Goal: Task Accomplishment & Management: Manage account settings

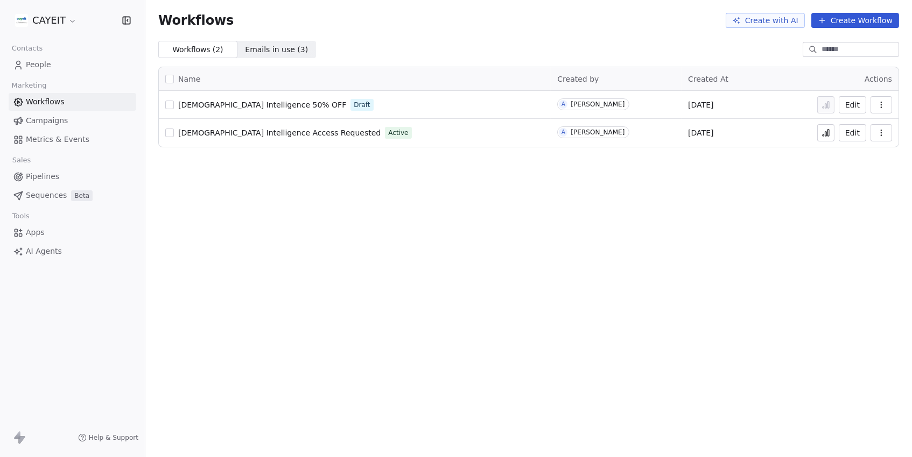
click at [255, 129] on span "[DEMOGRAPHIC_DATA] Intelligence Access Requested" at bounding box center [279, 133] width 202 height 9
click at [824, 137] on icon at bounding box center [825, 133] width 9 height 9
click at [73, 67] on link "People" at bounding box center [73, 65] width 128 height 18
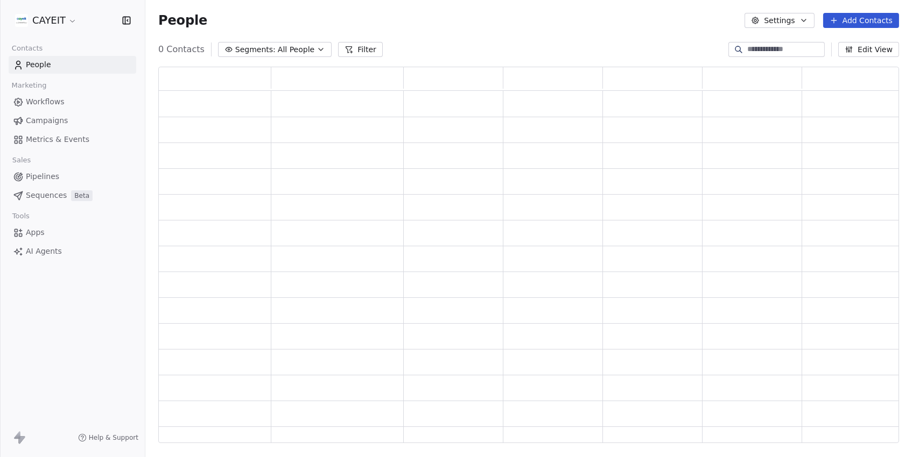
scroll to position [377, 740]
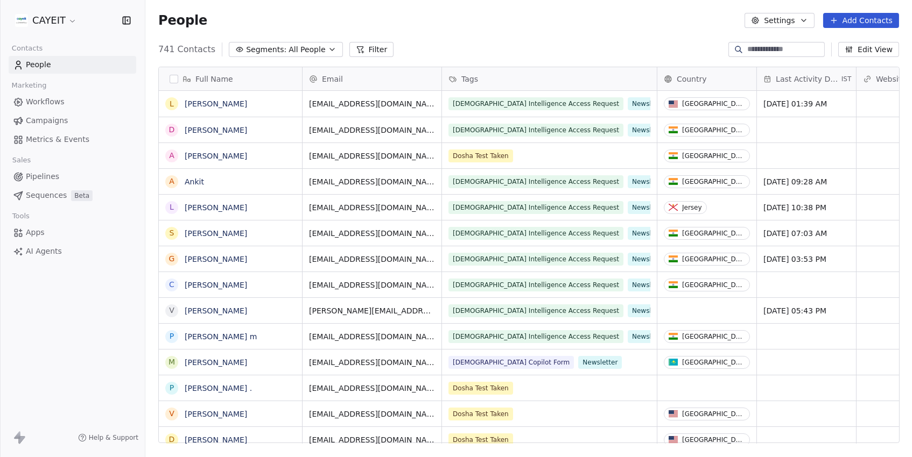
click at [313, 54] on span "All People" at bounding box center [306, 49] width 37 height 11
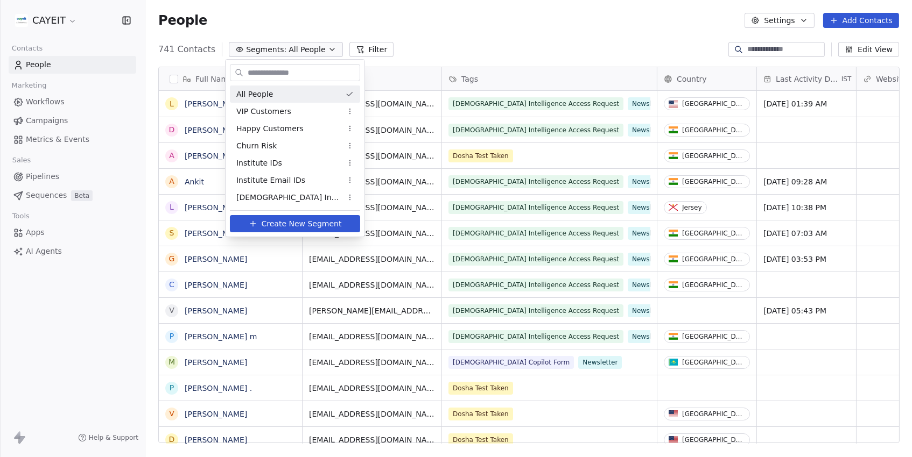
scroll to position [402, 766]
click at [290, 190] on div "[DEMOGRAPHIC_DATA] Intelligence Access Requested" at bounding box center [295, 197] width 130 height 17
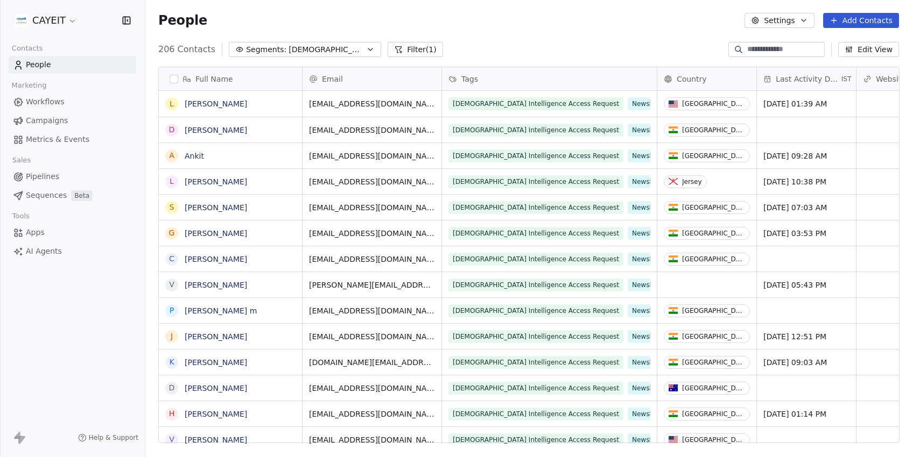
click at [406, 53] on button "Filter (1)" at bounding box center [414, 49] width 55 height 15
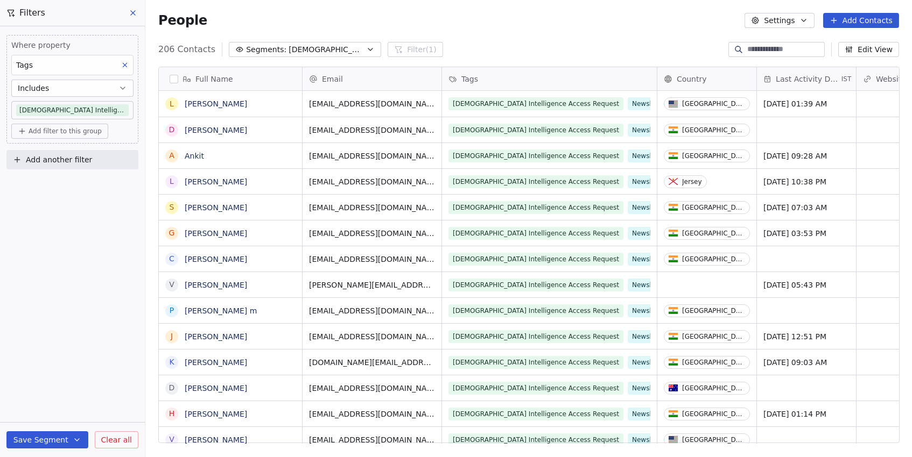
click at [869, 25] on button "Add Contacts" at bounding box center [861, 20] width 76 height 15
click at [854, 45] on span "Create new contact" at bounding box center [862, 43] width 74 height 11
click at [340, 112] on html "CAYEIT Contacts People Marketing Workflows Campaigns Metrics & Events Sales Pip…" at bounding box center [456, 228] width 912 height 457
click at [879, 17] on button "Add Contacts" at bounding box center [861, 20] width 76 height 15
click at [834, 38] on span "Create new contact" at bounding box center [862, 43] width 74 height 11
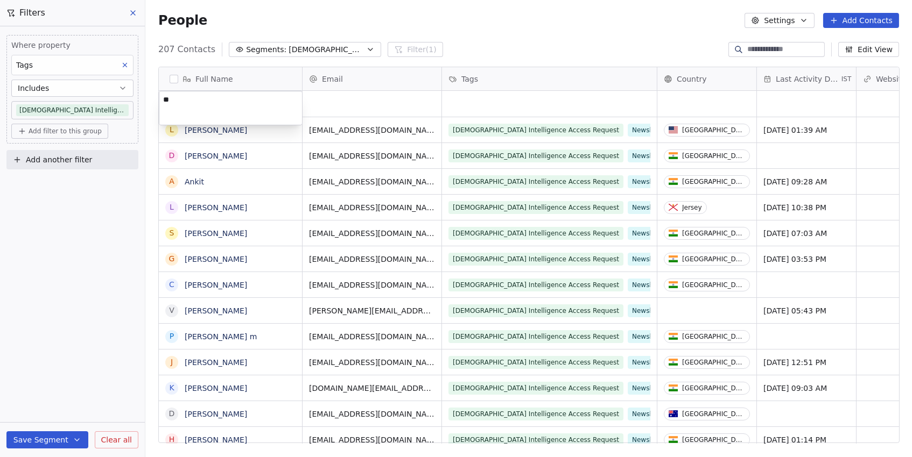
type textarea "*"
type textarea "********"
click at [408, 105] on html "CAYEIT Contacts People Marketing Workflows Campaigns Metrics & Events Sales Pip…" at bounding box center [456, 228] width 912 height 457
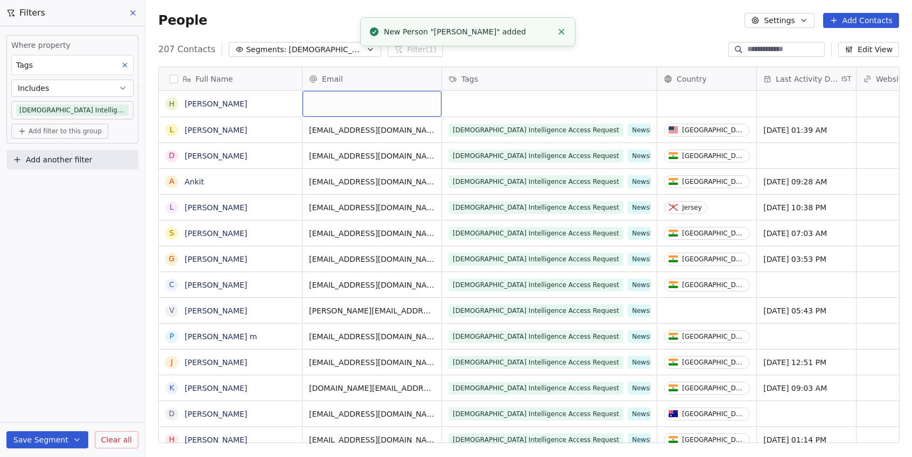
click at [408, 105] on div "grid" at bounding box center [371, 104] width 139 height 26
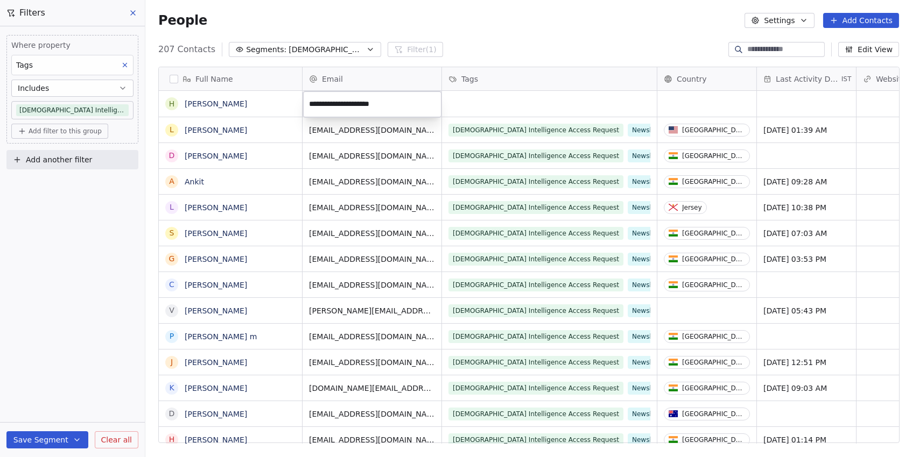
type input "**********"
click at [485, 52] on html "CAYEIT Contacts People Marketing Workflows Campaigns Metrics & Events Sales Pip…" at bounding box center [456, 228] width 912 height 457
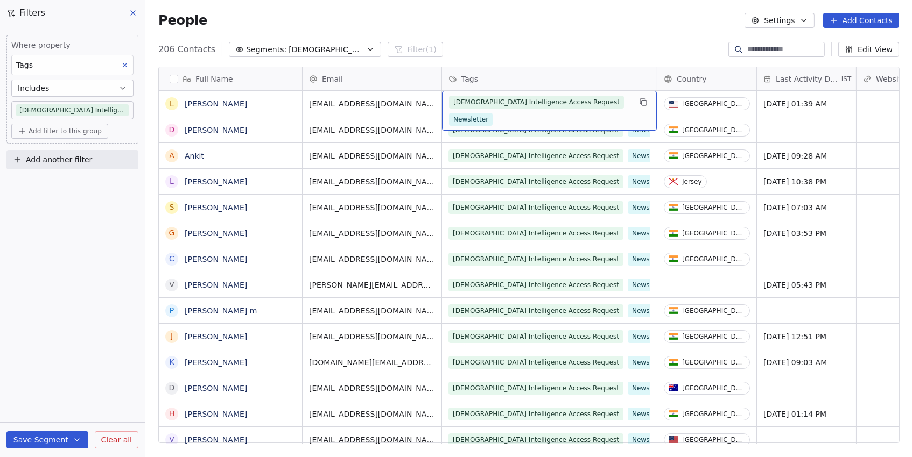
click at [133, 13] on icon at bounding box center [133, 13] width 4 height 4
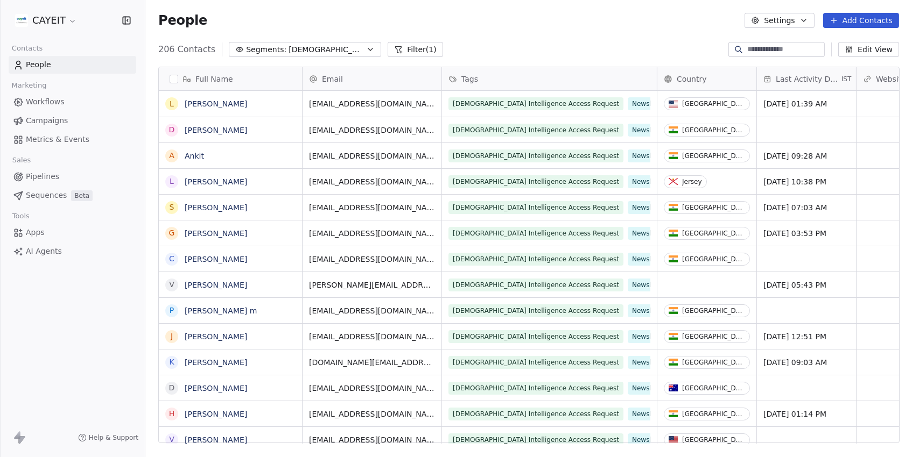
click at [281, 52] on span "Segments:" at bounding box center [266, 49] width 40 height 11
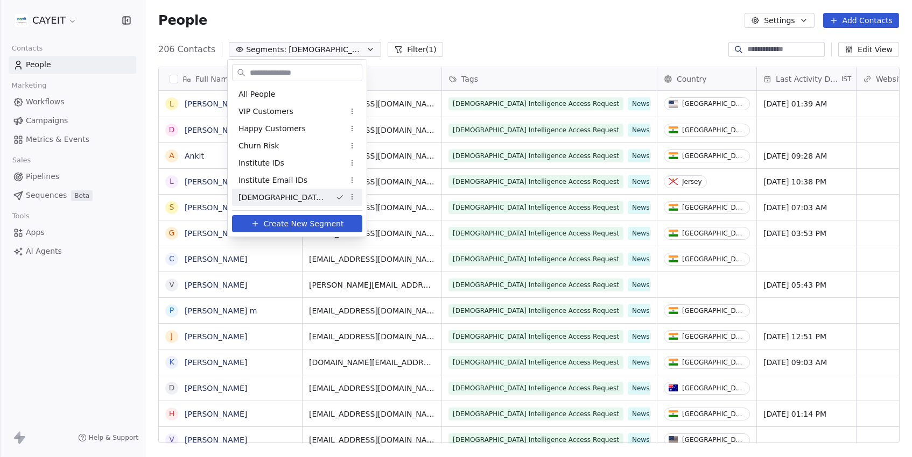
click at [281, 52] on html "CAYEIT Contacts People Marketing Workflows Campaigns Metrics & Events Sales Pip…" at bounding box center [456, 228] width 912 height 457
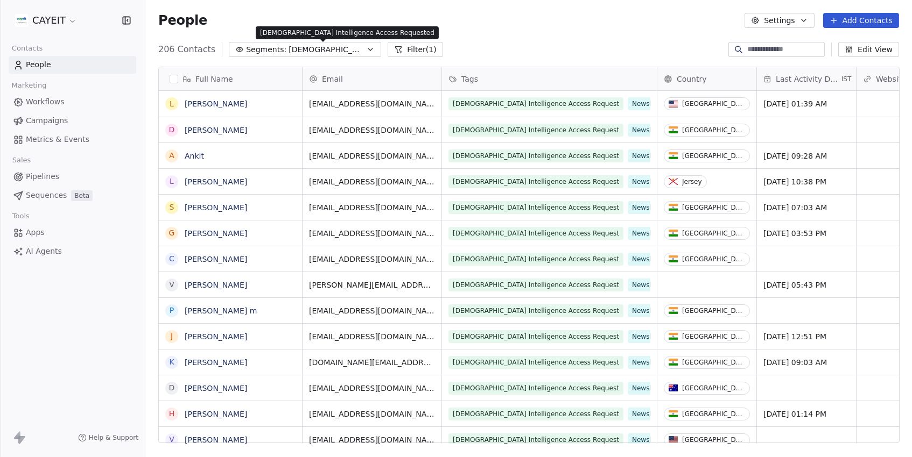
click at [288, 53] on span "[DEMOGRAPHIC_DATA] Intelligence Access Requested" at bounding box center [325, 49] width 75 height 11
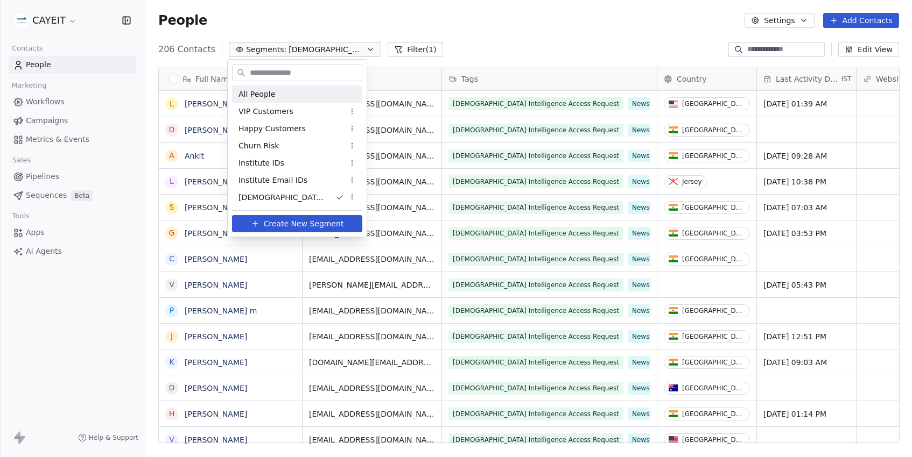
click at [261, 86] on div "All People" at bounding box center [297, 94] width 130 height 17
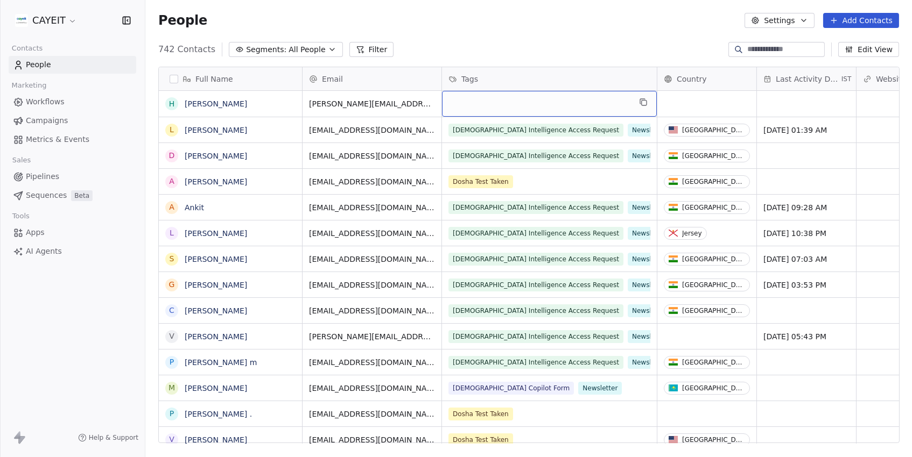
click at [519, 97] on div "grid" at bounding box center [549, 104] width 215 height 26
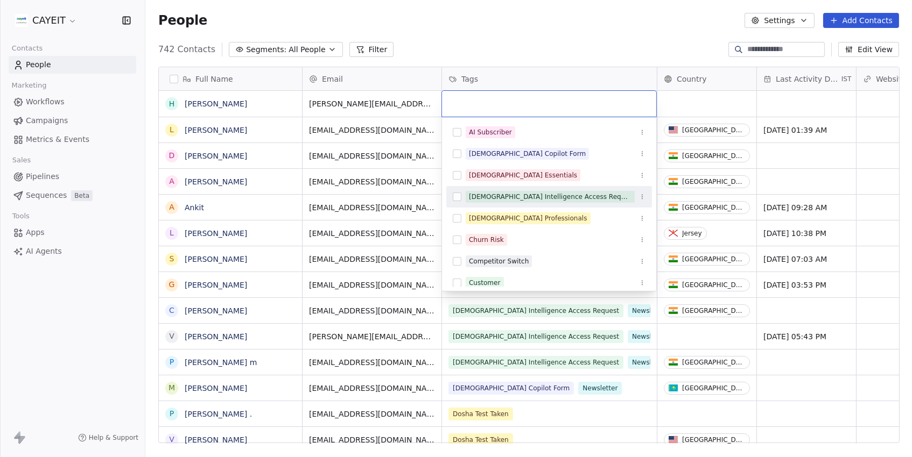
click at [534, 188] on div "[DEMOGRAPHIC_DATA] Intelligence Access Request" at bounding box center [549, 196] width 206 height 17
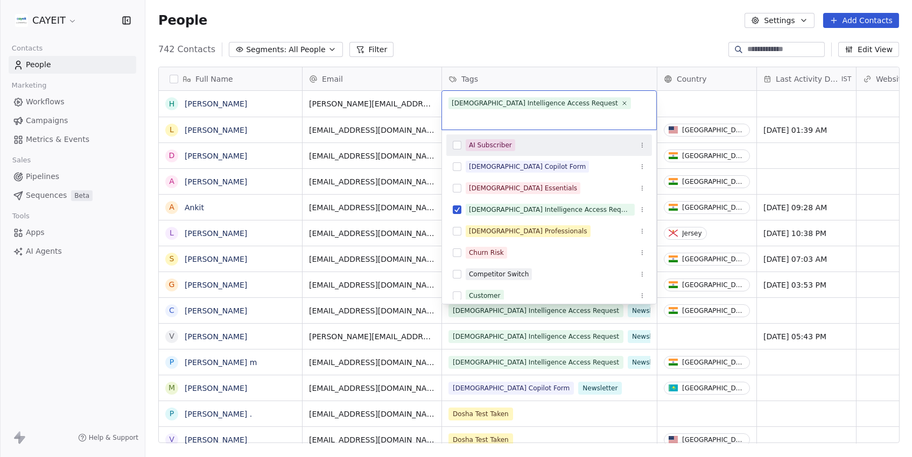
click at [521, 62] on html "CAYEIT Contacts People Marketing Workflows Campaigns Metrics & Events Sales Pip…" at bounding box center [456, 228] width 912 height 457
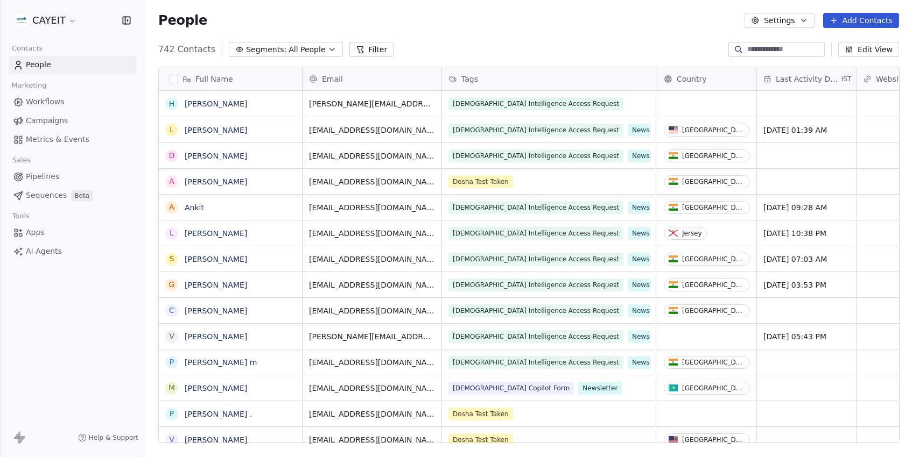
click at [521, 62] on div "Full Name H [PERSON_NAME] L [PERSON_NAME] D [PERSON_NAME] A [PERSON_NAME] A Ank…" at bounding box center [528, 259] width 766 height 402
click at [624, 103] on div "[DEMOGRAPHIC_DATA] Intelligence Access Request" at bounding box center [539, 103] width 181 height 13
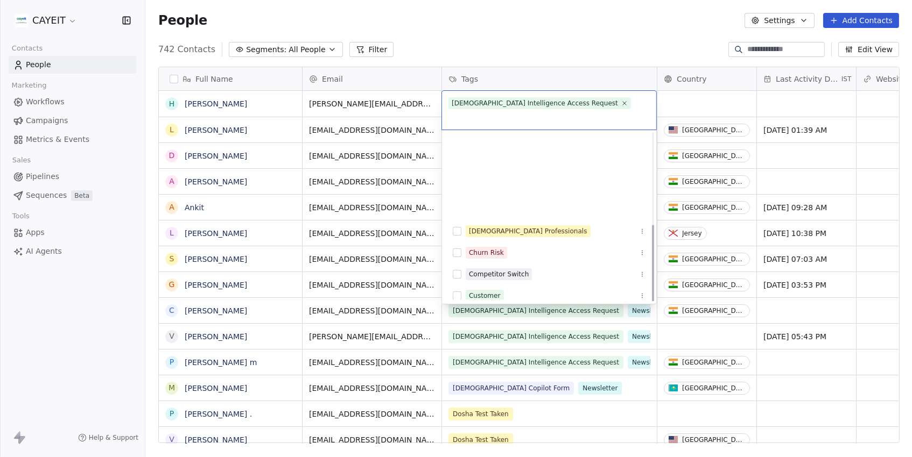
scroll to position [0, 0]
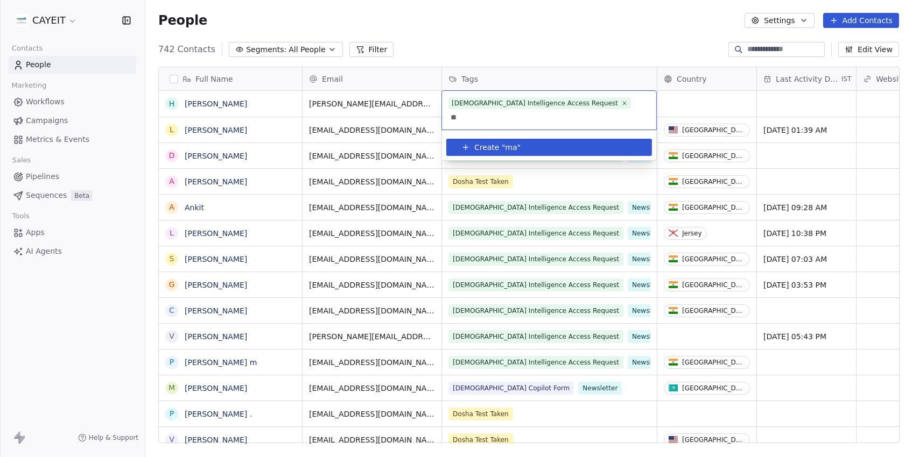
type input "*"
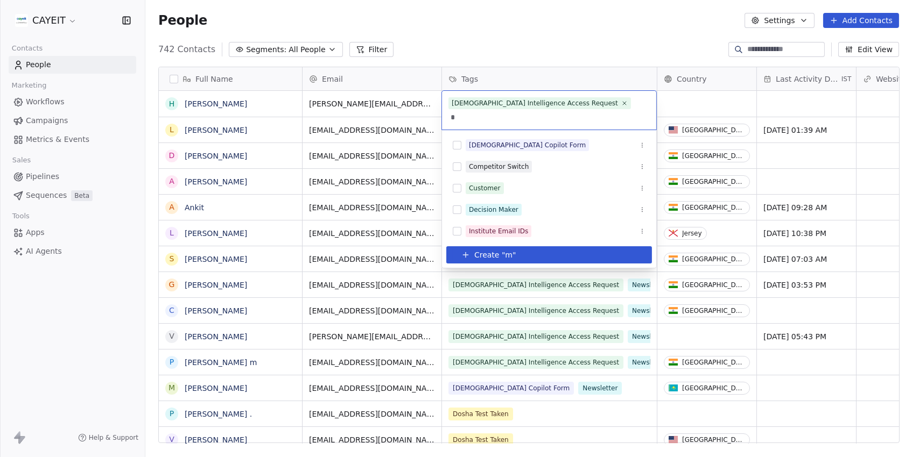
click at [52, 23] on html "CAYEIT Contacts People Marketing Workflows Campaigns Metrics & Events Sales Pip…" at bounding box center [456, 228] width 912 height 457
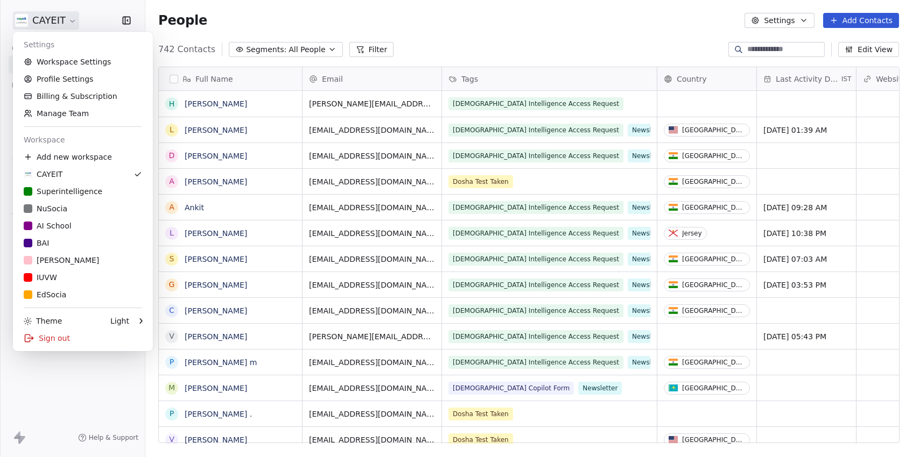
click at [76, 23] on html "CAYEIT Contacts People Marketing Workflows Campaigns Metrics & Events Sales Pip…" at bounding box center [456, 228] width 912 height 457
click at [57, 22] on html "CAYEIT Contacts People Marketing Workflows Campaigns Metrics & Events Sales Pip…" at bounding box center [456, 228] width 912 height 457
click at [68, 193] on div "Superintelligence" at bounding box center [63, 191] width 79 height 11
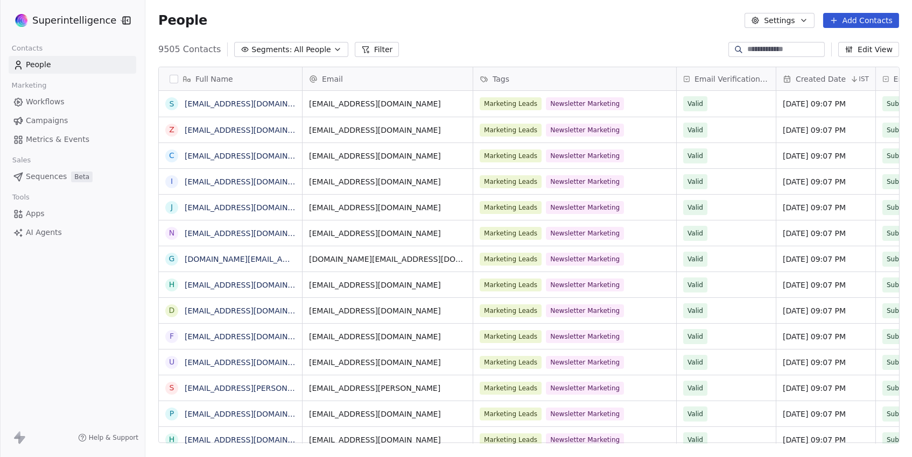
scroll to position [402, 766]
click at [871, 20] on button "Add Contacts" at bounding box center [861, 20] width 76 height 15
click at [862, 44] on span "Create new contact" at bounding box center [862, 43] width 74 height 11
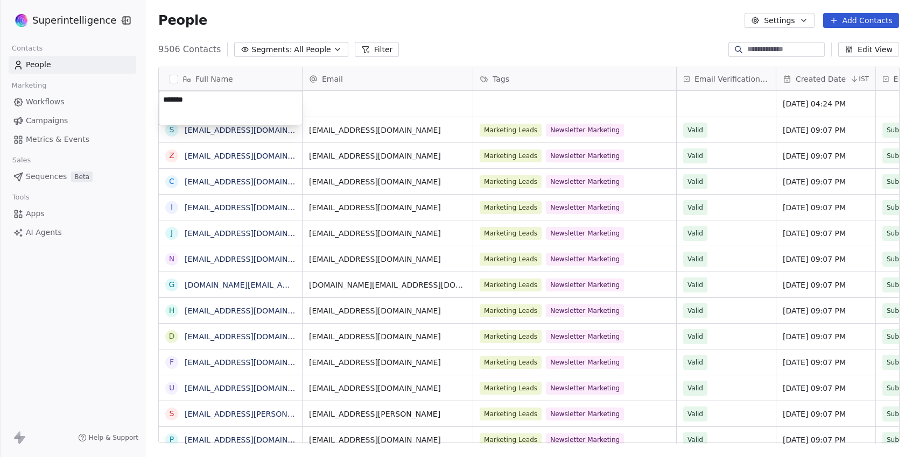
type textarea "********"
click at [328, 114] on html "Superintelligence Contacts People Marketing Workflows Campaigns Metrics & Event…" at bounding box center [456, 228] width 912 height 457
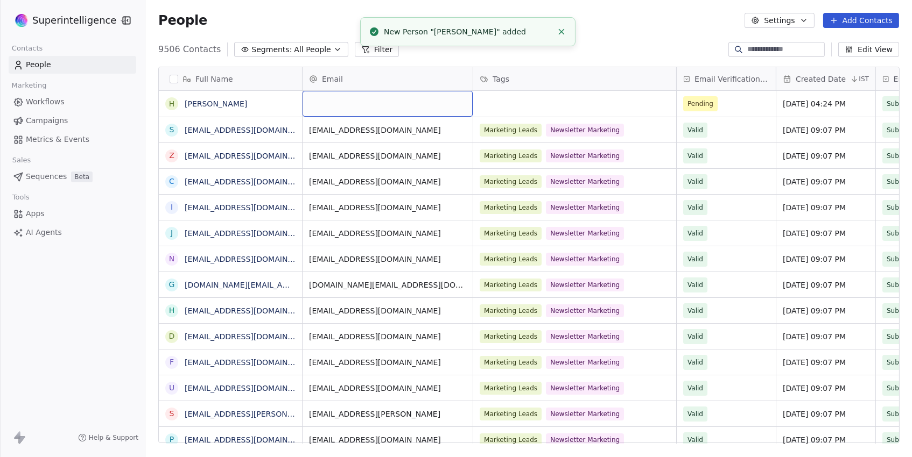
click at [354, 107] on div "grid" at bounding box center [387, 104] width 170 height 26
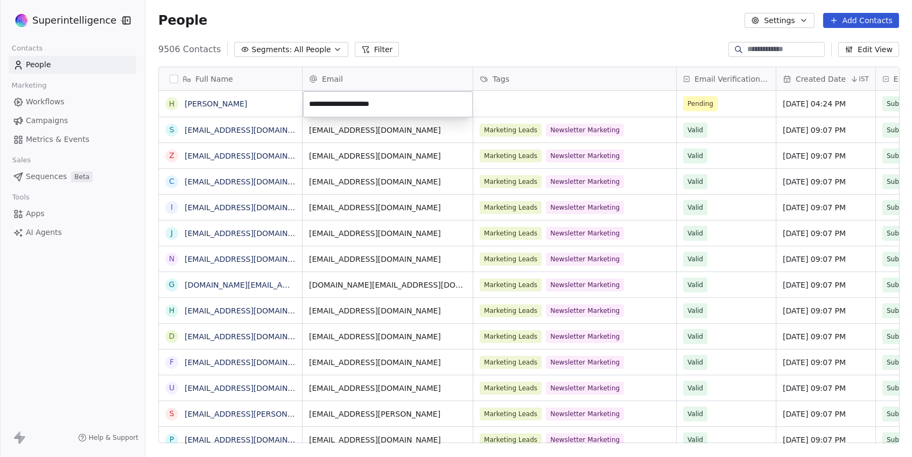
type input "**********"
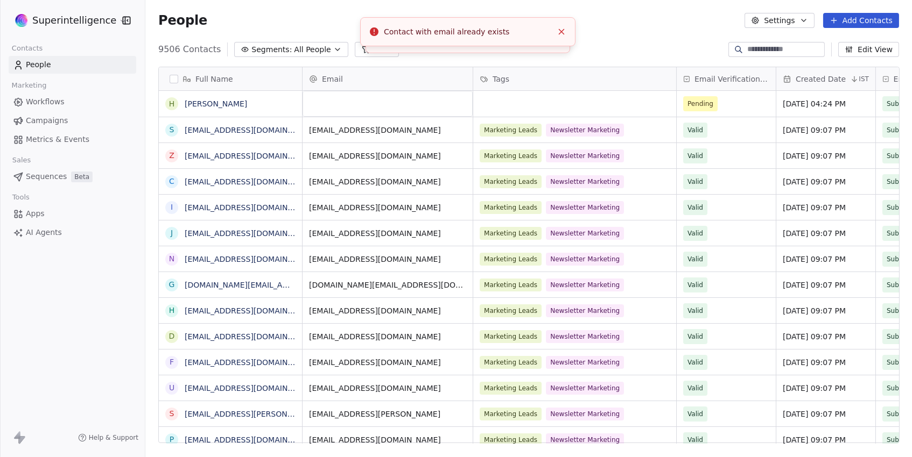
click at [785, 53] on input at bounding box center [784, 49] width 75 height 11
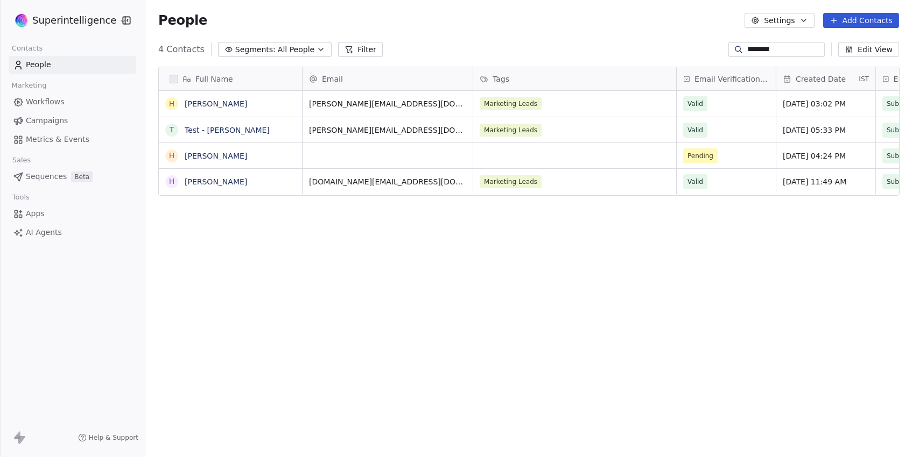
type input "********"
click at [569, 103] on div "Marketing Leads" at bounding box center [565, 103] width 170 height 13
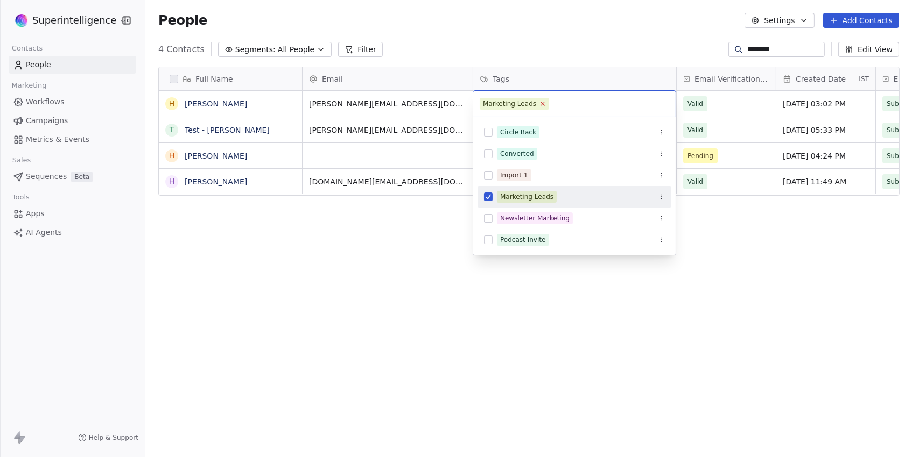
click at [540, 103] on icon at bounding box center [542, 103] width 7 height 7
click at [572, 107] on input "text" at bounding box center [573, 104] width 189 height 12
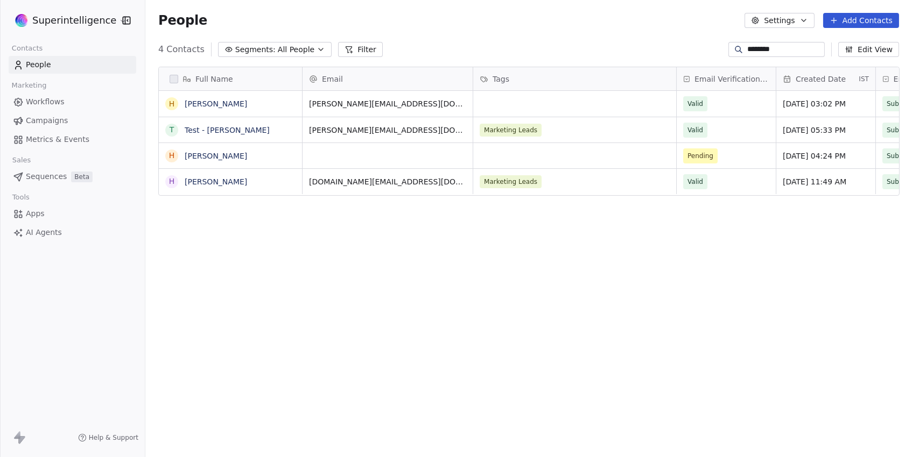
click at [383, 335] on html "Superintelligence Contacts People Marketing Workflows Campaigns Metrics & Event…" at bounding box center [456, 228] width 912 height 457
click at [510, 107] on div "grid" at bounding box center [574, 104] width 203 height 26
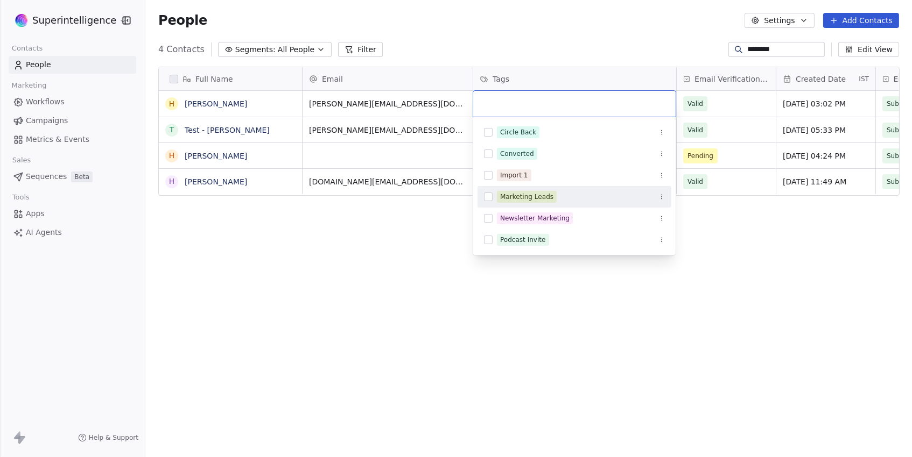
click at [525, 196] on div "Marketing Leads" at bounding box center [526, 197] width 53 height 10
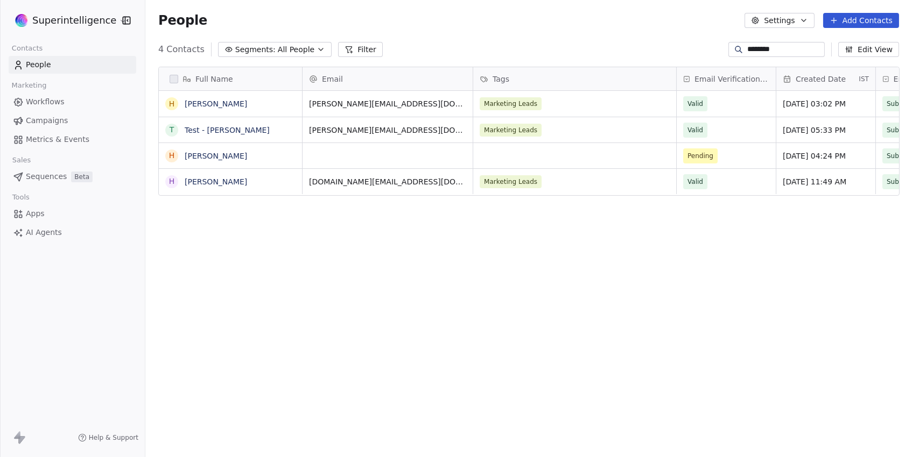
click at [352, 270] on html "Superintelligence Contacts People Marketing Workflows Campaigns Metrics & Event…" at bounding box center [456, 228] width 912 height 457
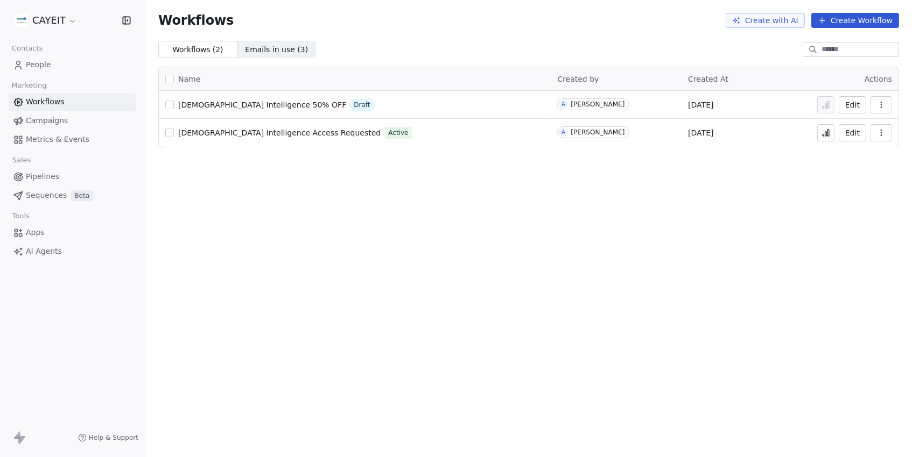
click at [249, 102] on span "[DEMOGRAPHIC_DATA] Intelligence 50% OFF" at bounding box center [262, 105] width 168 height 9
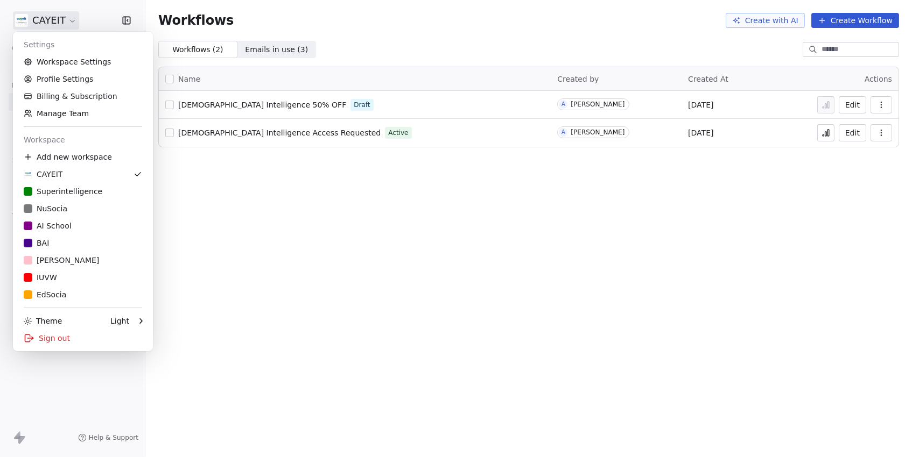
click at [47, 25] on html "CAYEIT Contacts People Marketing Workflows Campaigns Metrics & Events Sales Pip…" at bounding box center [456, 228] width 912 height 457
click at [98, 193] on div "Superintelligence" at bounding box center [63, 191] width 79 height 11
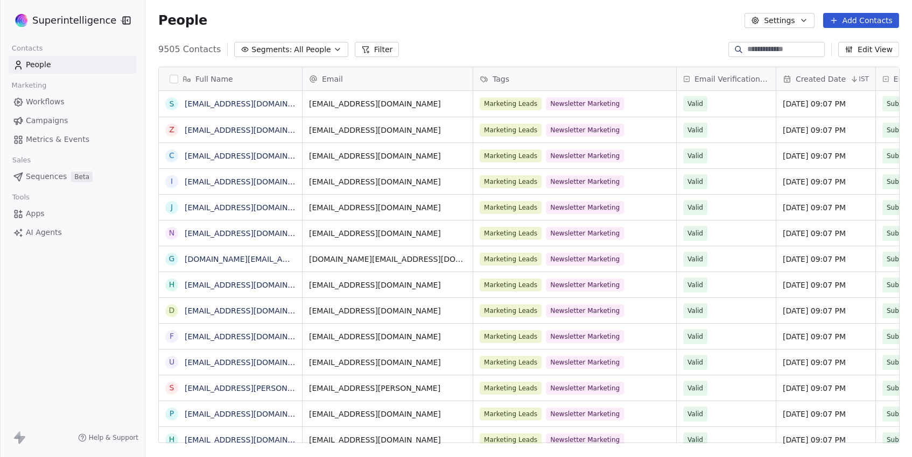
scroll to position [402, 766]
click at [49, 100] on span "Workflows" at bounding box center [45, 101] width 39 height 11
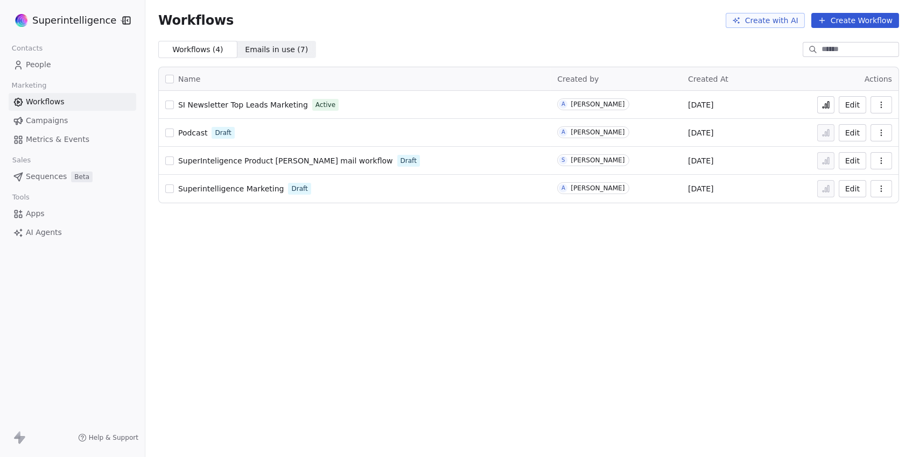
click at [271, 104] on span "SI Newsletter Top Leads Marketing" at bounding box center [243, 105] width 130 height 9
click at [827, 105] on icon at bounding box center [826, 106] width 2 height 4
